Goal: Find specific page/section: Find specific page/section

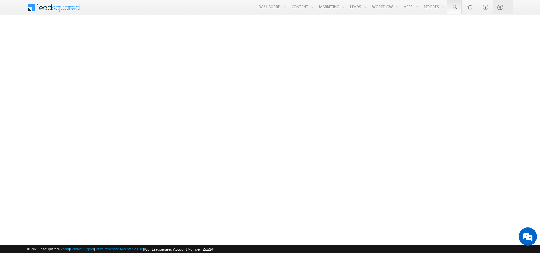
click at [455, 7] on span at bounding box center [455, 7] width 6 height 6
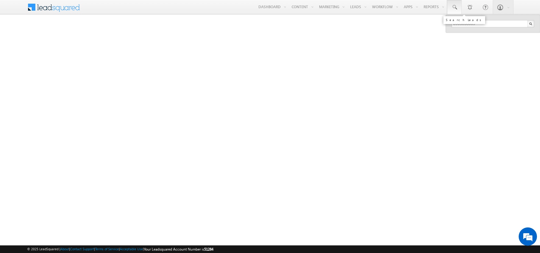
type input "8905858669"
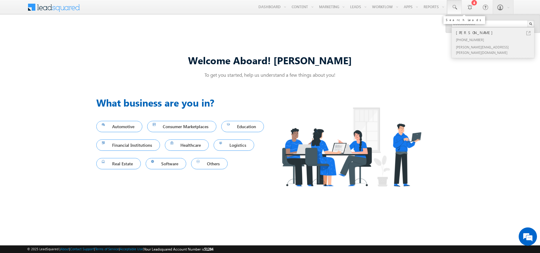
click at [496, 33] on div "[PERSON_NAME]" at bounding box center [496, 32] width 82 height 7
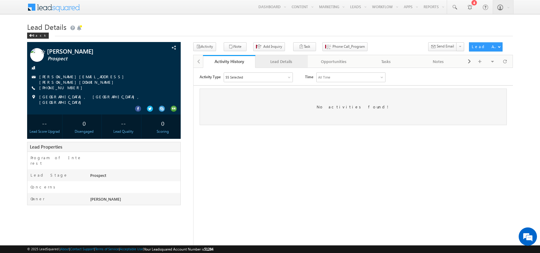
click at [281, 62] on div "Lead Details" at bounding box center [281, 61] width 42 height 7
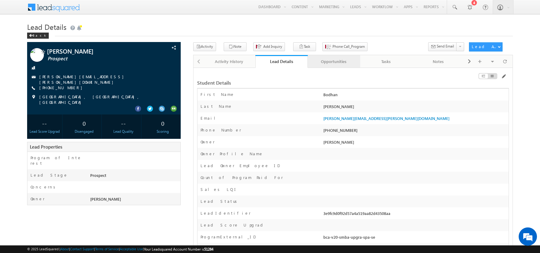
click at [334, 62] on div "Opportunities" at bounding box center [334, 61] width 42 height 7
